Goal: Complete application form

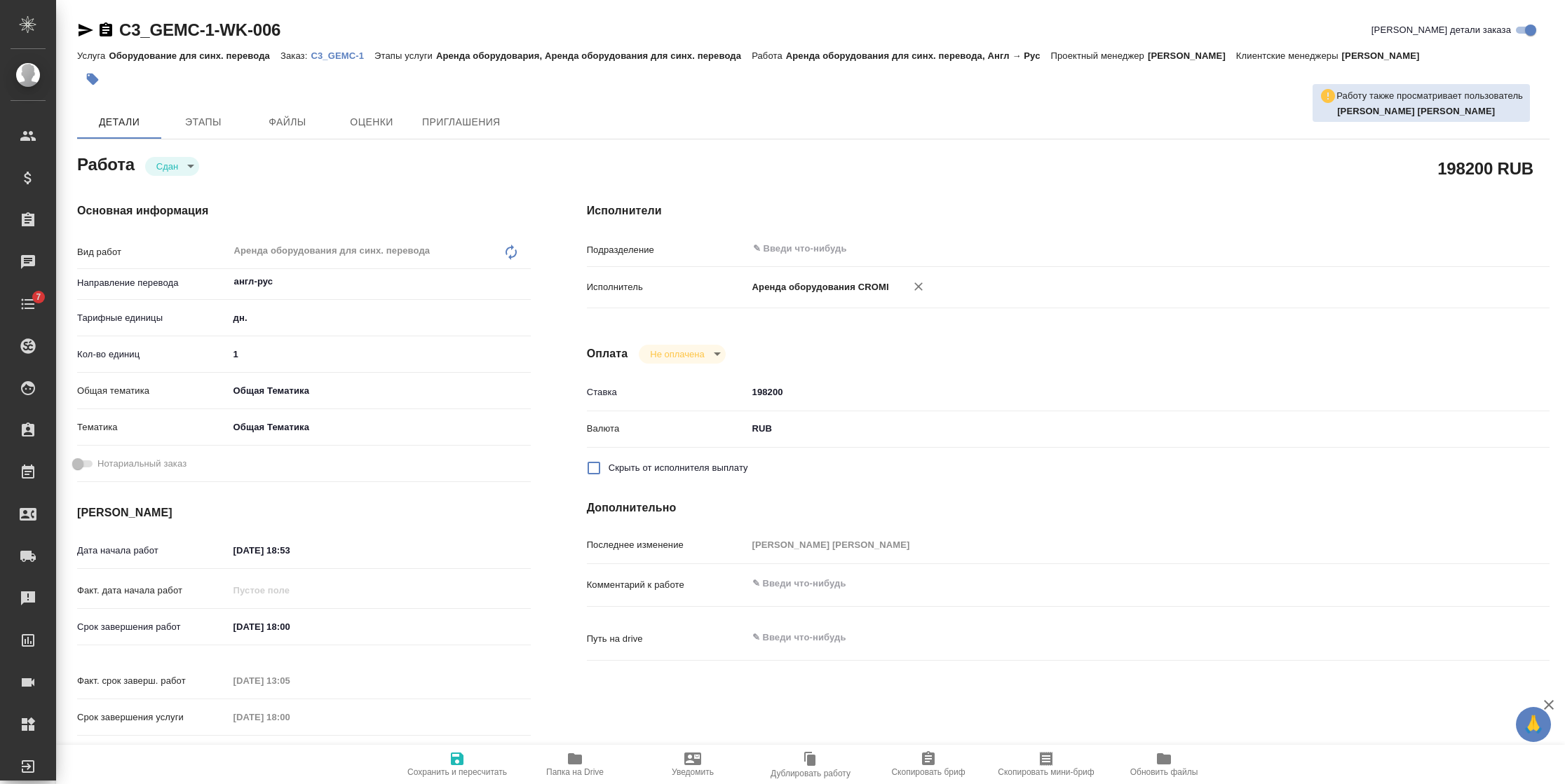
click at [331, 49] on link "C3_GEMC-1" at bounding box center [342, 55] width 64 height 12
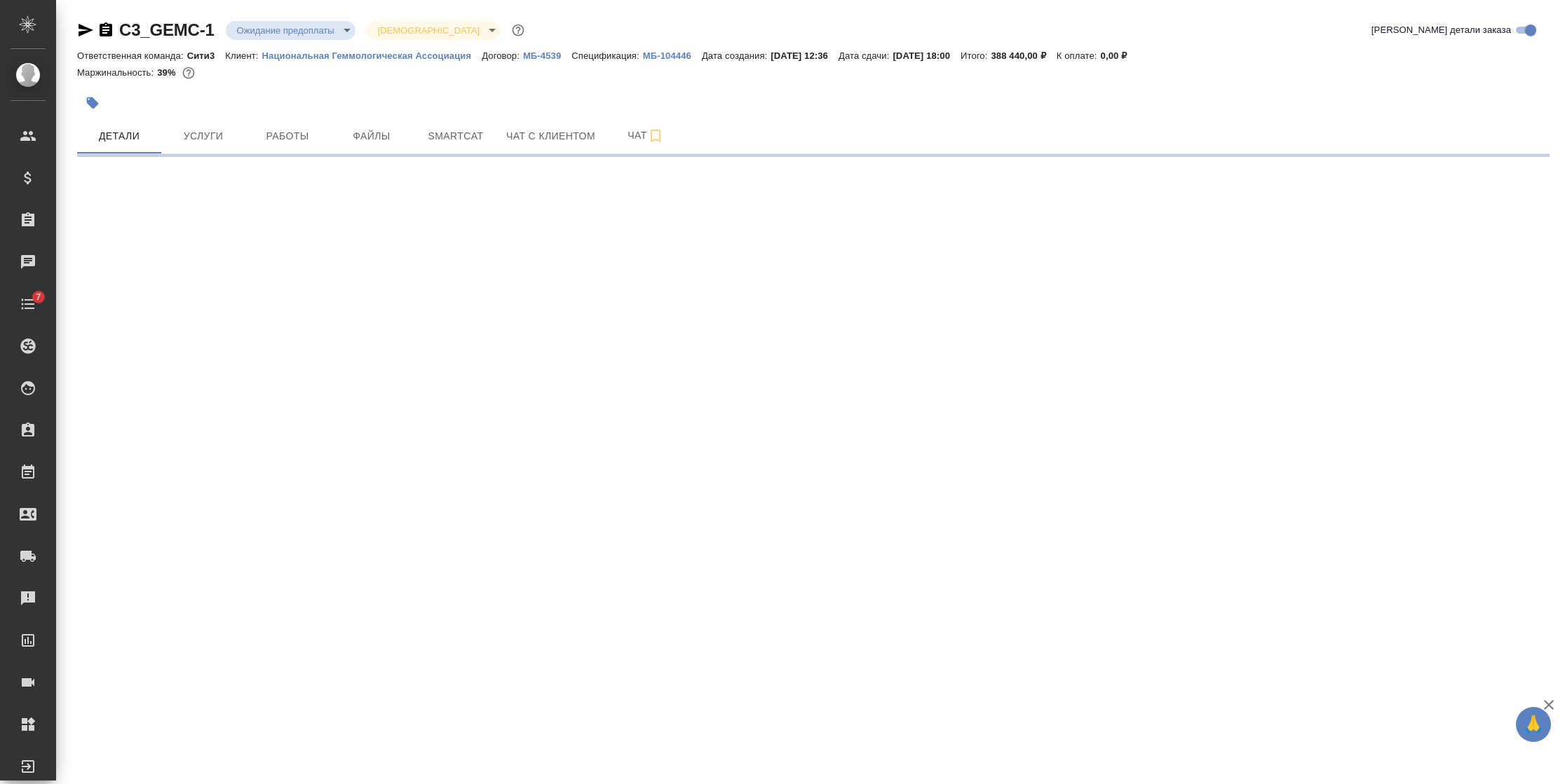
select select "RU"
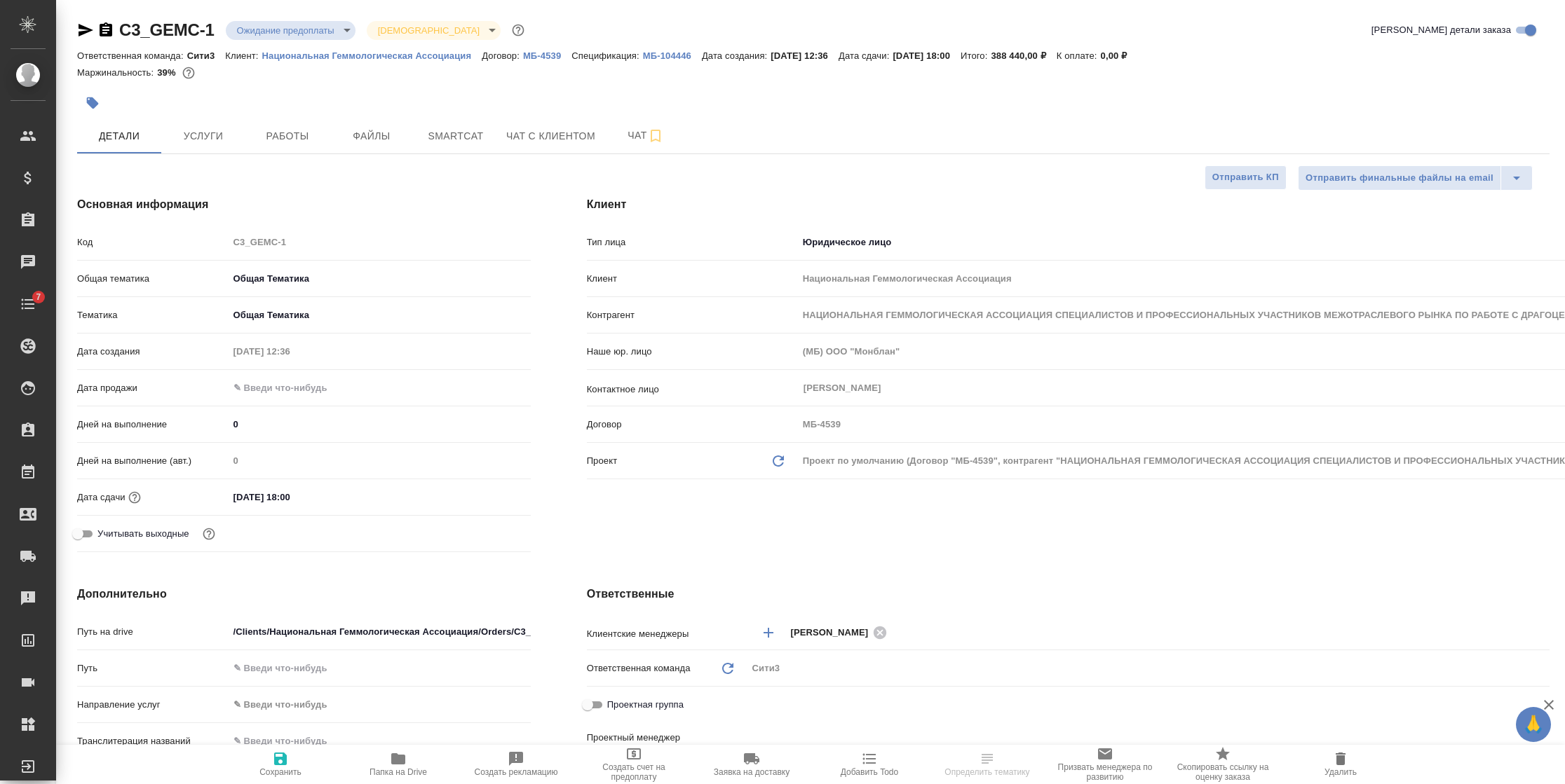
type textarea "x"
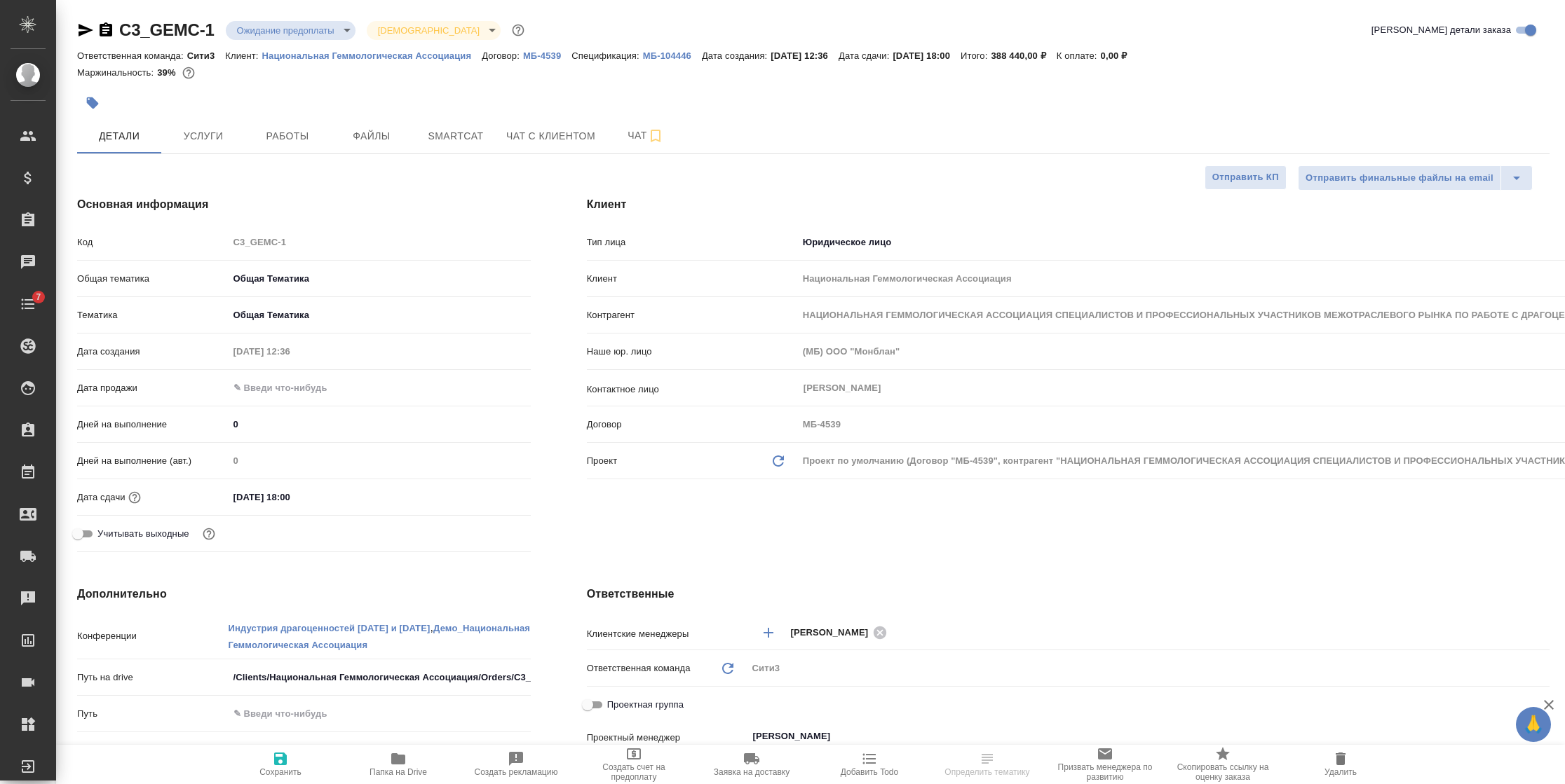
type textarea "x"
type input "Баданян Артак"
type input "Сеитов Павел"
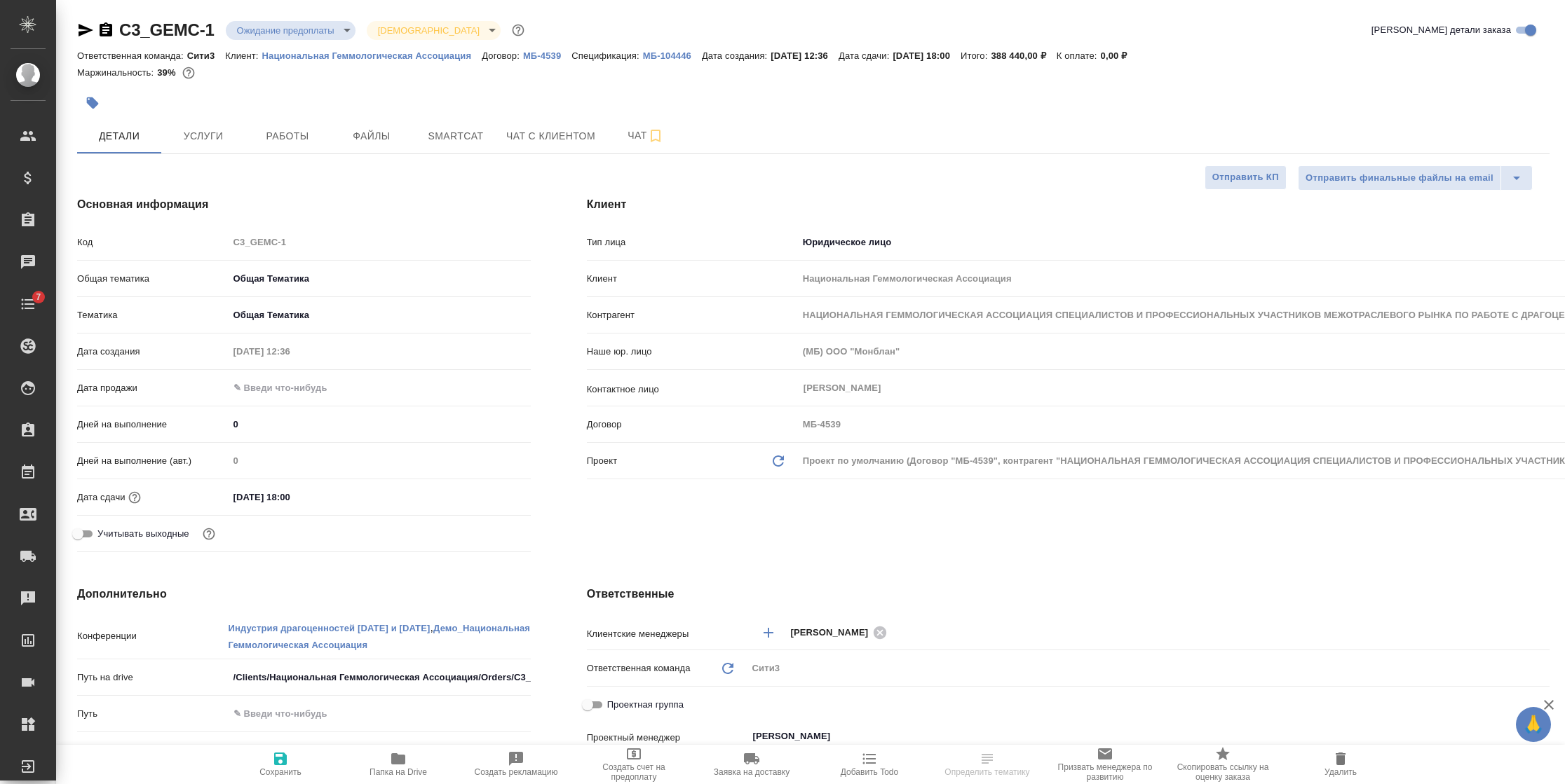
type input "Касаткина Александра"
type textarea "x"
select select "RU"
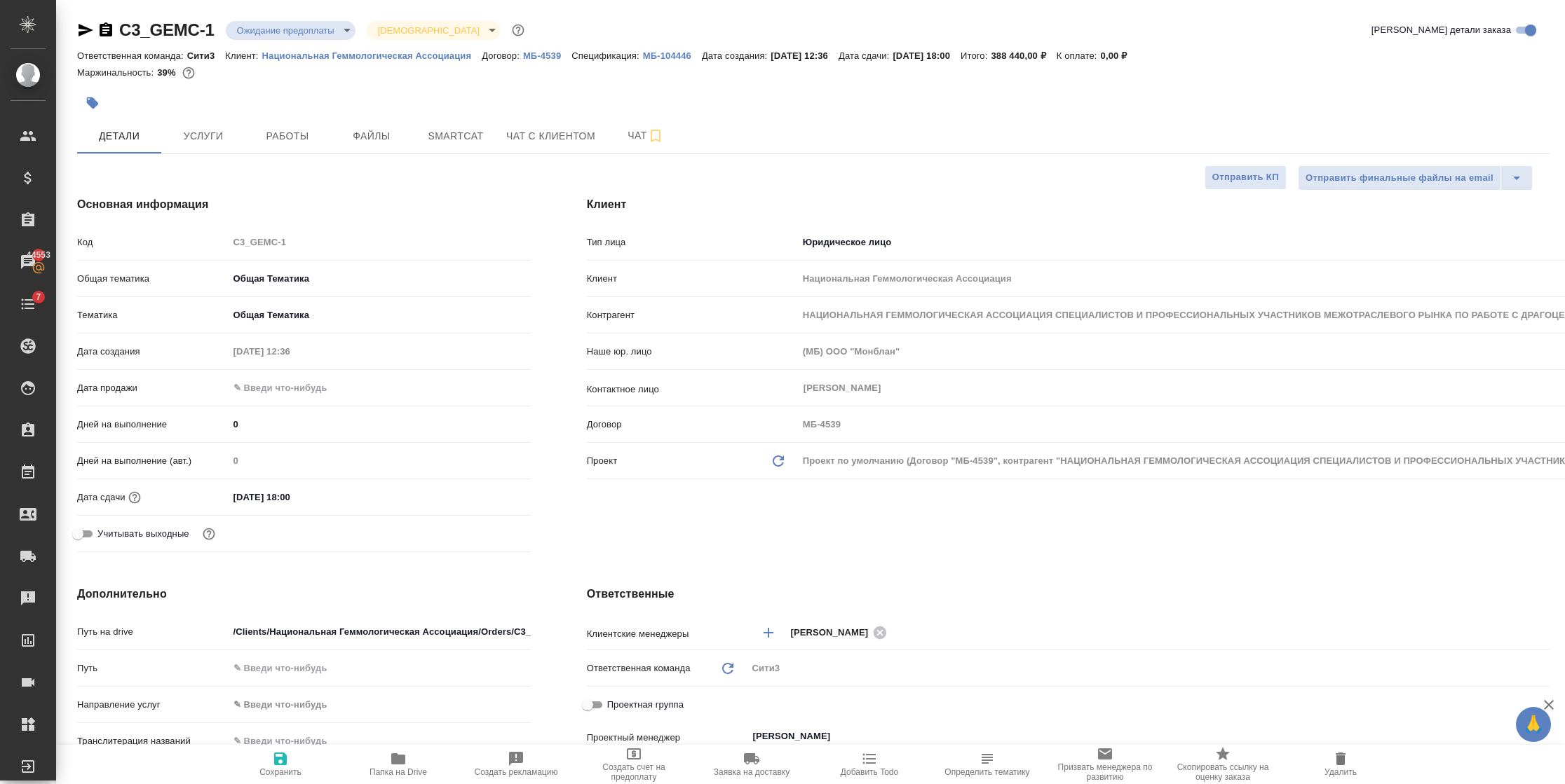
type textarea "x"
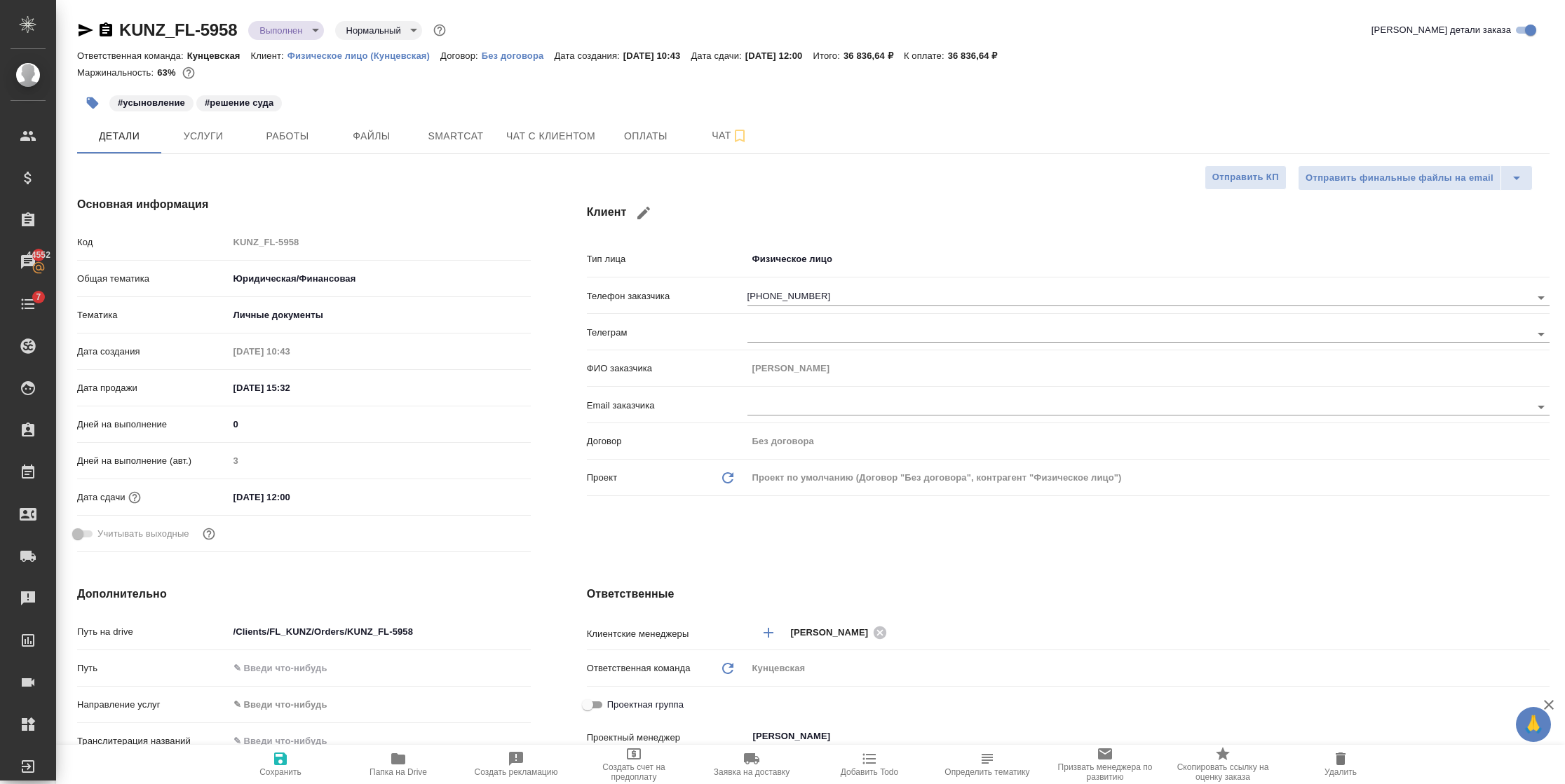
select select "RU"
